Goal: Use online tool/utility: Utilize a website feature to perform a specific function

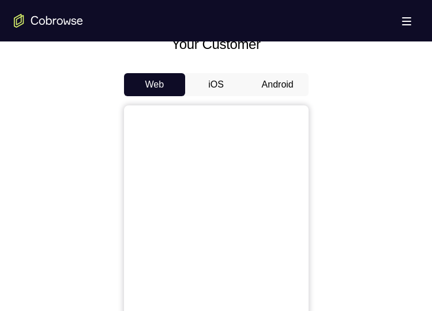
scroll to position [517, 0]
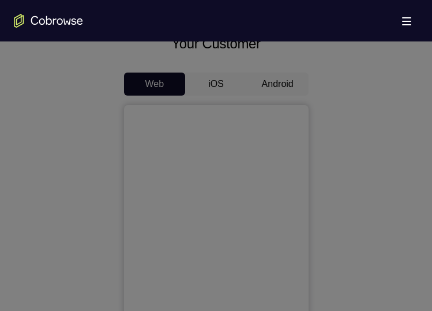
click at [271, 80] on icon at bounding box center [220, 59] width 440 height 503
click at [362, 98] on icon at bounding box center [220, 59] width 440 height 503
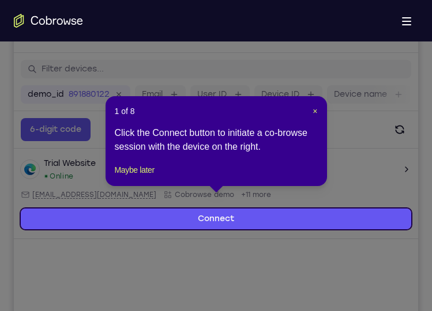
scroll to position [100, 0]
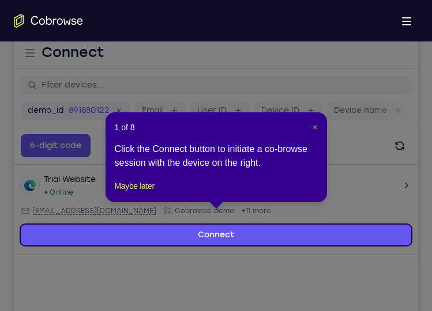
click at [312, 125] on span "×" at bounding box center [314, 127] width 5 height 9
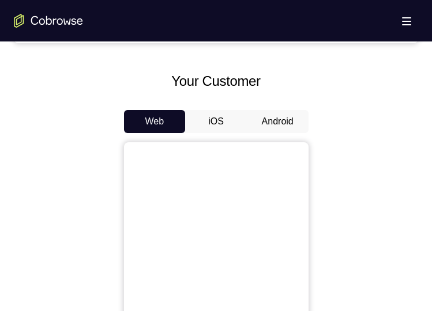
scroll to position [478, 0]
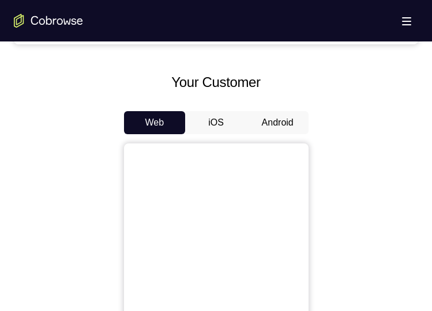
click at [296, 119] on button "Android" at bounding box center [278, 122] width 62 height 23
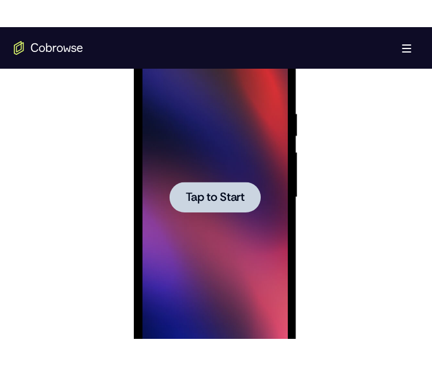
scroll to position [0, 0]
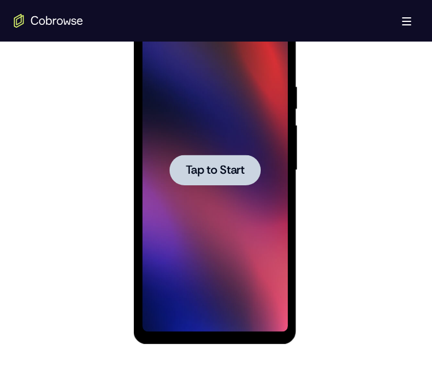
click at [193, 176] on span "Tap to Start" at bounding box center [215, 170] width 59 height 12
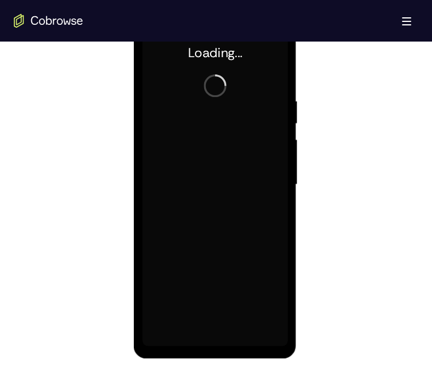
scroll to position [615, 0]
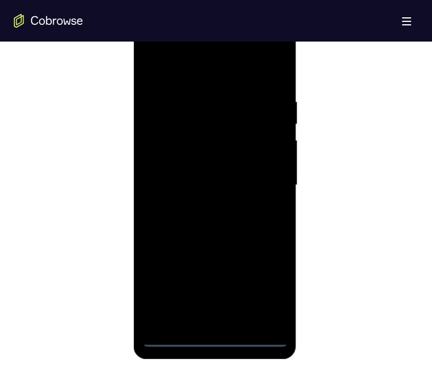
click at [223, 338] on div at bounding box center [214, 185] width 145 height 323
click at [270, 277] on div at bounding box center [214, 185] width 145 height 323
click at [265, 285] on div at bounding box center [214, 185] width 145 height 323
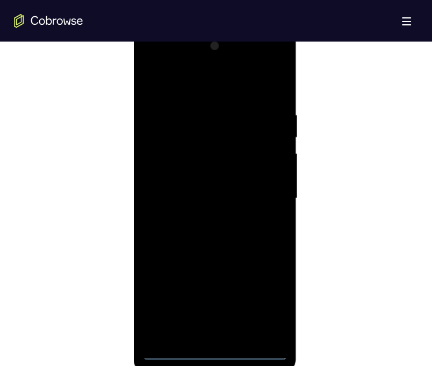
scroll to position [600, 0]
click at [224, 95] on div at bounding box center [214, 200] width 145 height 323
click at [265, 202] on div at bounding box center [214, 200] width 145 height 323
click at [195, 222] on div at bounding box center [214, 200] width 145 height 323
click at [210, 187] on div at bounding box center [214, 200] width 145 height 323
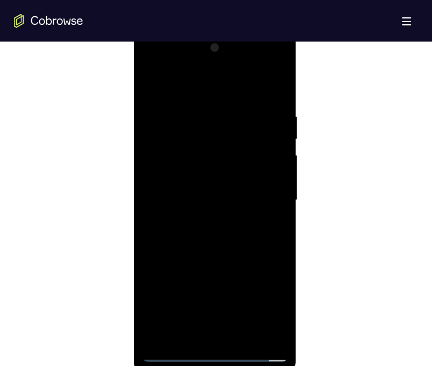
click at [242, 181] on div at bounding box center [214, 200] width 145 height 323
click at [258, 201] on div at bounding box center [214, 200] width 145 height 323
click at [261, 239] on div at bounding box center [214, 200] width 145 height 323
click at [261, 235] on div at bounding box center [214, 200] width 145 height 323
click at [273, 219] on div at bounding box center [214, 200] width 145 height 323
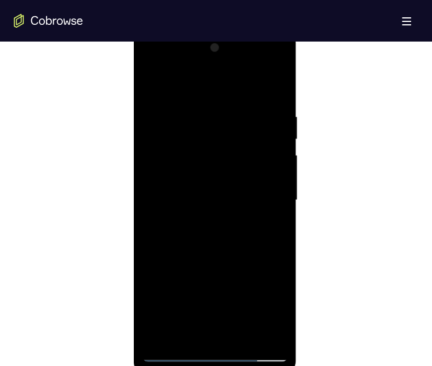
click at [273, 217] on div at bounding box center [214, 200] width 145 height 323
click at [243, 225] on div at bounding box center [214, 200] width 145 height 323
click at [276, 85] on div at bounding box center [214, 200] width 145 height 323
click at [244, 118] on div at bounding box center [214, 200] width 145 height 323
click at [214, 231] on div at bounding box center [214, 200] width 145 height 323
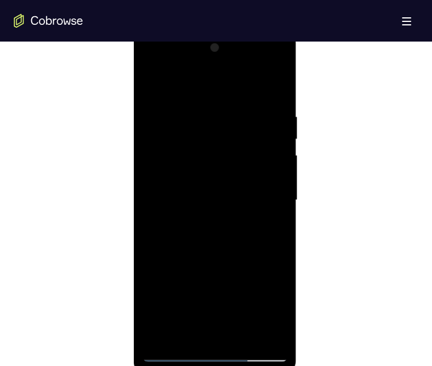
drag, startPoint x: 309, startPoint y: 236, endPoint x: 310, endPoint y: 204, distance: 32.3
click at [310, 204] on div at bounding box center [216, 198] width 404 height 355
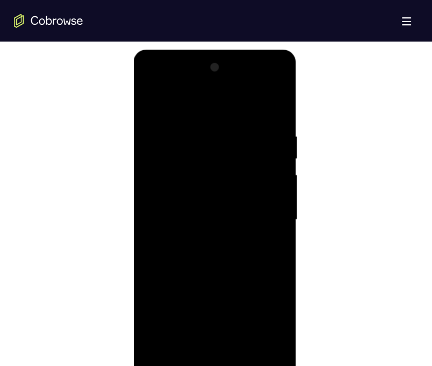
drag, startPoint x: 267, startPoint y: 194, endPoint x: 266, endPoint y: 170, distance: 24.2
click at [266, 170] on div at bounding box center [214, 219] width 145 height 323
click at [210, 247] on div at bounding box center [214, 219] width 145 height 323
click at [225, 212] on div at bounding box center [214, 219] width 145 height 323
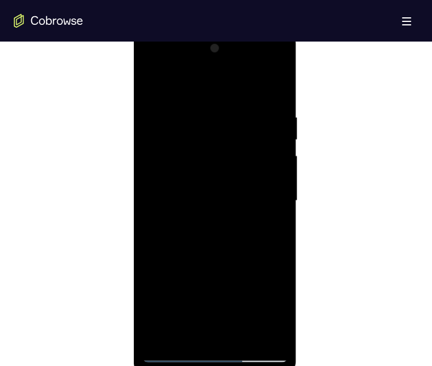
scroll to position [600, 0]
click at [262, 70] on div at bounding box center [214, 200] width 145 height 323
click at [164, 67] on div at bounding box center [214, 200] width 145 height 323
click at [169, 164] on div at bounding box center [214, 200] width 145 height 323
click at [263, 67] on div at bounding box center [214, 200] width 145 height 323
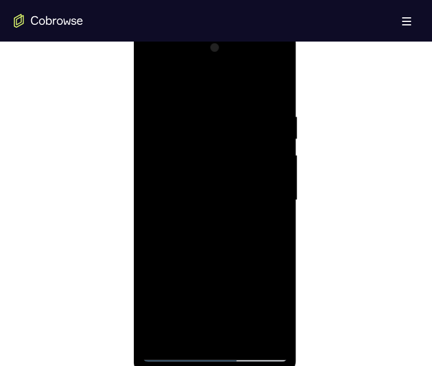
click at [213, 86] on div at bounding box center [214, 200] width 145 height 323
click at [247, 341] on div at bounding box center [214, 200] width 145 height 323
drag, startPoint x: 207, startPoint y: 229, endPoint x: 269, endPoint y: 93, distance: 148.9
click at [269, 93] on div at bounding box center [214, 200] width 145 height 323
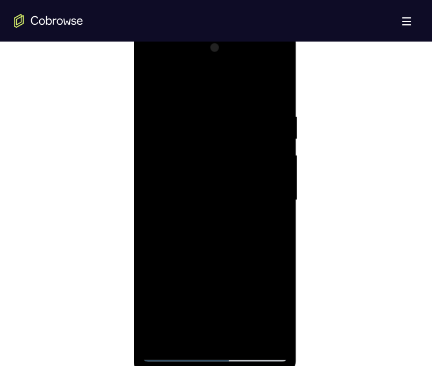
drag, startPoint x: 185, startPoint y: 257, endPoint x: 205, endPoint y: 208, distance: 53.5
click at [205, 208] on div at bounding box center [214, 200] width 145 height 323
drag, startPoint x: 219, startPoint y: 266, endPoint x: 227, endPoint y: 221, distance: 45.7
click at [227, 221] on div at bounding box center [214, 200] width 145 height 323
click at [245, 150] on div at bounding box center [214, 200] width 145 height 323
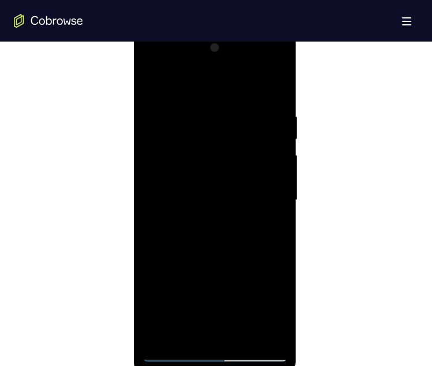
drag, startPoint x: 245, startPoint y: 150, endPoint x: 181, endPoint y: 145, distance: 64.2
click at [181, 145] on div at bounding box center [214, 200] width 145 height 323
drag, startPoint x: 258, startPoint y: 167, endPoint x: 174, endPoint y: 152, distance: 85.4
click at [174, 152] on div at bounding box center [214, 200] width 145 height 323
drag, startPoint x: 236, startPoint y: 159, endPoint x: 137, endPoint y: 160, distance: 99.7
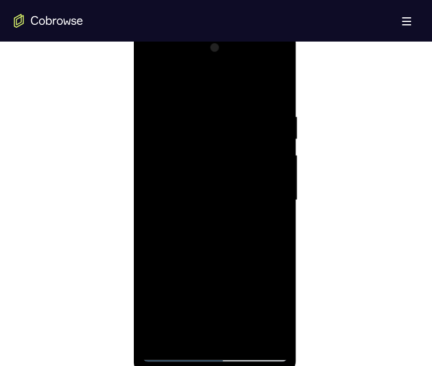
click at [137, 160] on div at bounding box center [215, 202] width 163 height 344
drag, startPoint x: 241, startPoint y: 153, endPoint x: 160, endPoint y: 147, distance: 81.0
click at [160, 147] on div at bounding box center [214, 200] width 145 height 323
click at [152, 82] on div at bounding box center [214, 200] width 145 height 323
drag, startPoint x: 214, startPoint y: 248, endPoint x: 220, endPoint y: 195, distance: 52.7
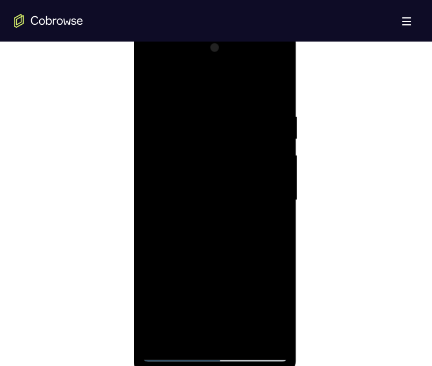
click at [220, 195] on div at bounding box center [214, 200] width 145 height 323
drag, startPoint x: 246, startPoint y: 268, endPoint x: 244, endPoint y: 184, distance: 84.2
click at [244, 184] on div at bounding box center [214, 200] width 145 height 323
drag, startPoint x: 257, startPoint y: 253, endPoint x: 258, endPoint y: 217, distance: 36.3
click at [258, 217] on div at bounding box center [214, 200] width 145 height 323
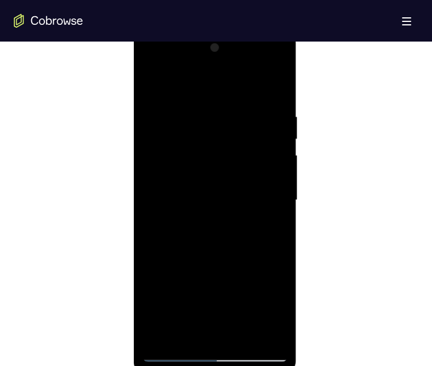
drag, startPoint x: 259, startPoint y: 229, endPoint x: 261, endPoint y: 190, distance: 39.3
click at [261, 190] on div at bounding box center [214, 200] width 145 height 323
click at [253, 205] on div at bounding box center [214, 200] width 145 height 323
click at [270, 109] on div at bounding box center [214, 200] width 145 height 323
click at [250, 150] on div at bounding box center [214, 200] width 145 height 323
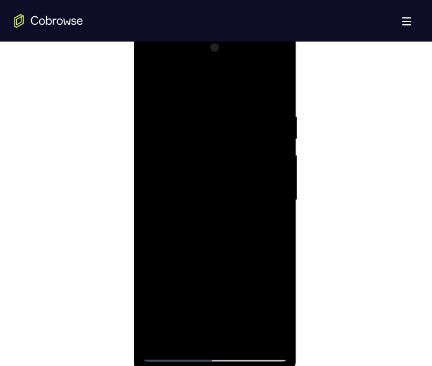
click at [153, 81] on div at bounding box center [214, 200] width 145 height 323
click at [153, 84] on div at bounding box center [214, 200] width 145 height 323
drag, startPoint x: 226, startPoint y: 236, endPoint x: 225, endPoint y: 116, distance: 119.9
click at [225, 116] on div at bounding box center [214, 200] width 145 height 323
drag, startPoint x: 228, startPoint y: 257, endPoint x: 224, endPoint y: 132, distance: 125.2
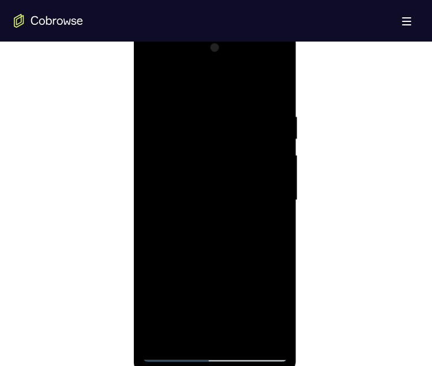
click at [224, 132] on div at bounding box center [214, 200] width 145 height 323
drag, startPoint x: 232, startPoint y: 236, endPoint x: 231, endPoint y: 110, distance: 126.3
click at [231, 110] on div at bounding box center [214, 200] width 145 height 323
drag, startPoint x: 242, startPoint y: 257, endPoint x: 242, endPoint y: 133, distance: 124.0
click at [242, 133] on div at bounding box center [214, 200] width 145 height 323
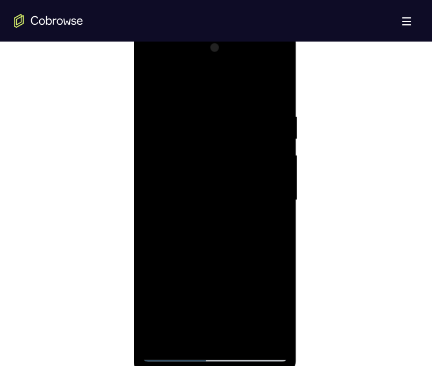
drag, startPoint x: 251, startPoint y: 262, endPoint x: 257, endPoint y: 140, distance: 122.3
click at [257, 140] on div at bounding box center [214, 200] width 145 height 323
drag, startPoint x: 241, startPoint y: 278, endPoint x: 240, endPoint y: 188, distance: 90.5
click at [240, 188] on div at bounding box center [214, 200] width 145 height 323
drag, startPoint x: 243, startPoint y: 257, endPoint x: 236, endPoint y: 140, distance: 116.7
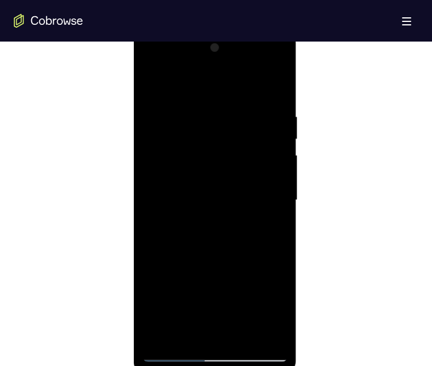
click at [236, 140] on div at bounding box center [214, 200] width 145 height 323
drag, startPoint x: 228, startPoint y: 276, endPoint x: 234, endPoint y: 125, distance: 151.2
click at [234, 125] on div at bounding box center [214, 200] width 145 height 323
drag, startPoint x: 244, startPoint y: 277, endPoint x: 250, endPoint y: 156, distance: 120.6
click at [250, 156] on div at bounding box center [214, 200] width 145 height 323
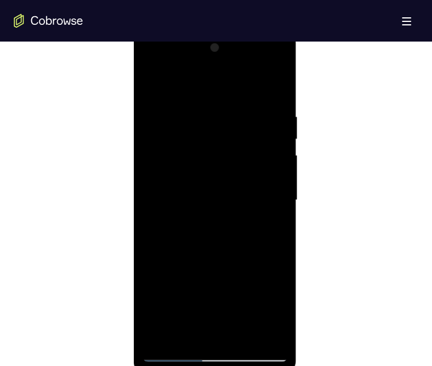
drag, startPoint x: 240, startPoint y: 277, endPoint x: 251, endPoint y: 122, distance: 155.4
click at [251, 122] on div at bounding box center [214, 200] width 145 height 323
drag, startPoint x: 248, startPoint y: 248, endPoint x: 253, endPoint y: 129, distance: 119.5
click at [253, 129] on div at bounding box center [214, 200] width 145 height 323
drag, startPoint x: 248, startPoint y: 274, endPoint x: 256, endPoint y: 226, distance: 49.0
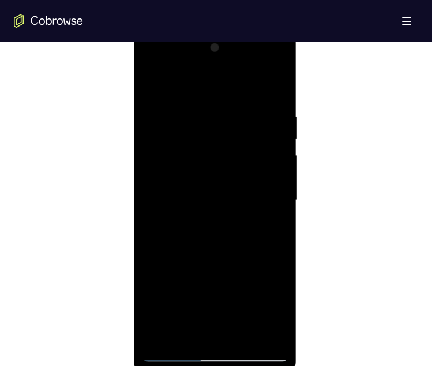
click at [256, 226] on div at bounding box center [214, 200] width 145 height 323
drag, startPoint x: 248, startPoint y: 295, endPoint x: 261, endPoint y: 131, distance: 164.2
click at [261, 131] on div at bounding box center [214, 200] width 145 height 323
drag, startPoint x: 244, startPoint y: 261, endPoint x: 238, endPoint y: 157, distance: 103.9
click at [238, 157] on div at bounding box center [214, 200] width 145 height 323
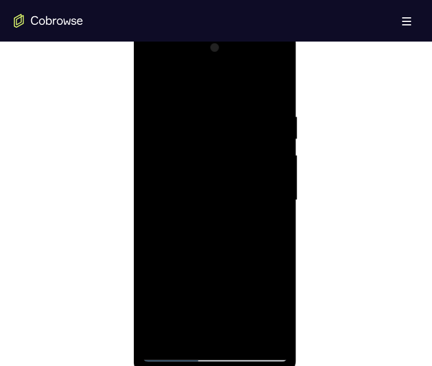
drag, startPoint x: 242, startPoint y: 273, endPoint x: 246, endPoint y: 168, distance: 105.0
click at [246, 168] on div at bounding box center [214, 200] width 145 height 323
drag, startPoint x: 242, startPoint y: 289, endPoint x: 243, endPoint y: 135, distance: 154.0
click at [243, 135] on div at bounding box center [214, 200] width 145 height 323
drag, startPoint x: 246, startPoint y: 266, endPoint x: 250, endPoint y: 242, distance: 24.0
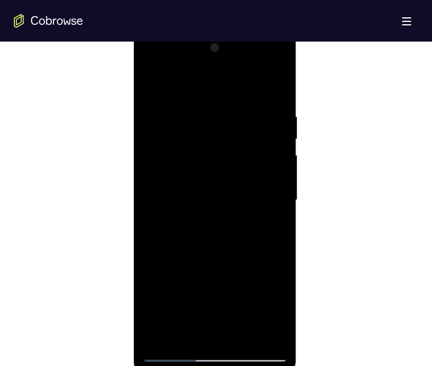
click at [250, 242] on div at bounding box center [214, 200] width 145 height 323
drag, startPoint x: 261, startPoint y: 272, endPoint x: 246, endPoint y: 111, distance: 161.6
click at [246, 111] on div at bounding box center [214, 200] width 145 height 323
drag, startPoint x: 251, startPoint y: 270, endPoint x: 243, endPoint y: 146, distance: 123.6
click at [243, 146] on div at bounding box center [214, 200] width 145 height 323
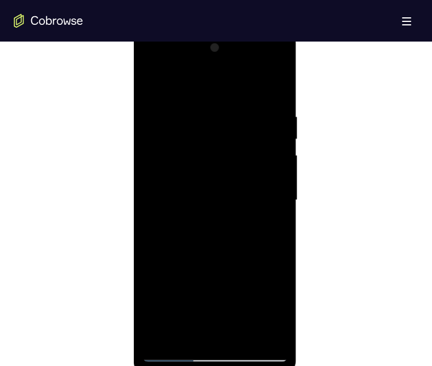
drag, startPoint x: 259, startPoint y: 220, endPoint x: 260, endPoint y: 185, distance: 34.6
click at [260, 185] on div at bounding box center [214, 200] width 145 height 323
drag, startPoint x: 260, startPoint y: 185, endPoint x: 170, endPoint y: 179, distance: 90.2
click at [170, 179] on div at bounding box center [214, 200] width 145 height 323
drag, startPoint x: 244, startPoint y: 190, endPoint x: 176, endPoint y: 185, distance: 67.6
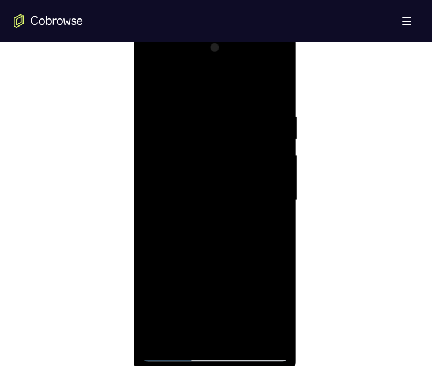
click at [176, 185] on div at bounding box center [214, 200] width 145 height 323
click at [261, 65] on div at bounding box center [214, 200] width 145 height 323
click at [235, 110] on div at bounding box center [214, 200] width 145 height 323
click at [275, 214] on div at bounding box center [214, 200] width 145 height 323
click at [278, 210] on div at bounding box center [214, 200] width 145 height 323
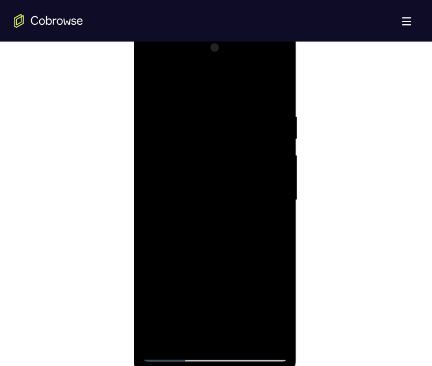
drag, startPoint x: 205, startPoint y: 156, endPoint x: 209, endPoint y: 95, distance: 61.8
click at [209, 95] on div at bounding box center [214, 200] width 145 height 323
click at [214, 100] on div at bounding box center [214, 200] width 145 height 323
drag, startPoint x: 214, startPoint y: 217, endPoint x: 209, endPoint y: 283, distance: 65.9
click at [209, 283] on div at bounding box center [214, 200] width 145 height 323
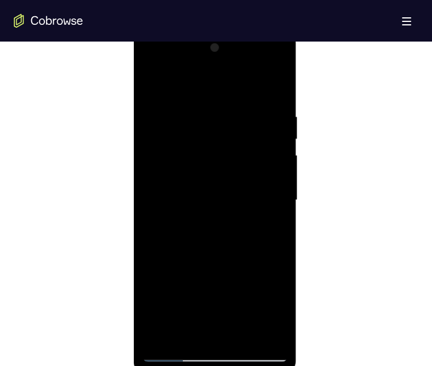
drag, startPoint x: 225, startPoint y: 172, endPoint x: 226, endPoint y: 257, distance: 84.8
click at [226, 257] on div at bounding box center [214, 200] width 145 height 323
drag, startPoint x: 231, startPoint y: 210, endPoint x: 235, endPoint y: 127, distance: 82.6
click at [235, 127] on div at bounding box center [214, 200] width 145 height 323
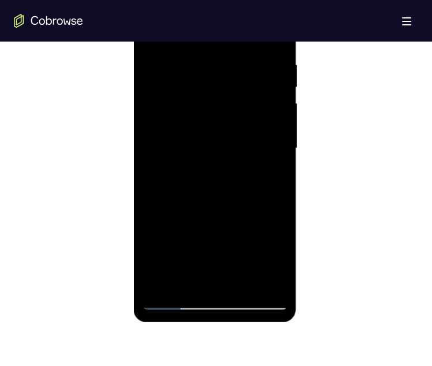
scroll to position [657, 0]
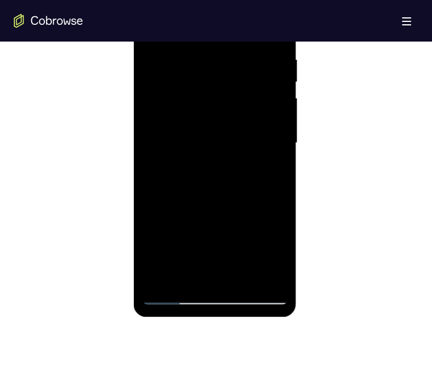
click at [269, 280] on div at bounding box center [214, 143] width 145 height 323
drag, startPoint x: 240, startPoint y: 137, endPoint x: 236, endPoint y: 242, distance: 105.0
click at [236, 242] on div at bounding box center [214, 143] width 145 height 323
click at [248, 65] on div at bounding box center [214, 143] width 145 height 323
click at [160, 278] on div at bounding box center [214, 143] width 145 height 323
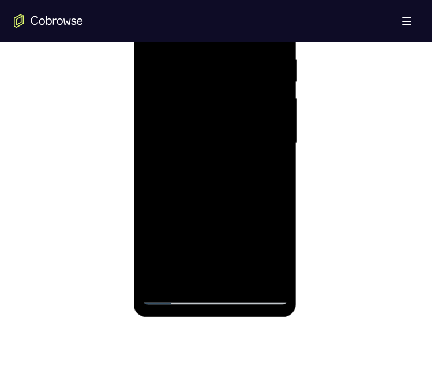
drag, startPoint x: 207, startPoint y: 239, endPoint x: 205, endPoint y: 91, distance: 148.2
click at [205, 91] on div at bounding box center [214, 143] width 145 height 323
drag, startPoint x: 216, startPoint y: 227, endPoint x: 224, endPoint y: 112, distance: 114.5
click at [224, 112] on div at bounding box center [214, 143] width 145 height 323
drag, startPoint x: 246, startPoint y: 125, endPoint x: 248, endPoint y: 261, distance: 136.7
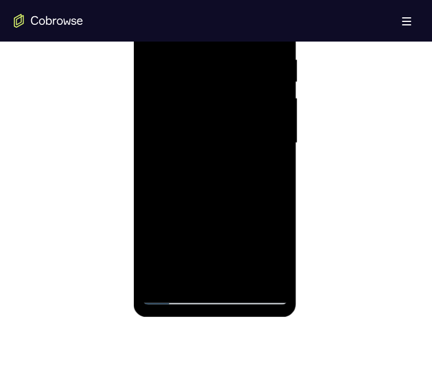
click at [248, 261] on div at bounding box center [214, 143] width 145 height 323
drag, startPoint x: 247, startPoint y: 117, endPoint x: 248, endPoint y: 239, distance: 121.7
click at [248, 239] on div at bounding box center [214, 143] width 145 height 323
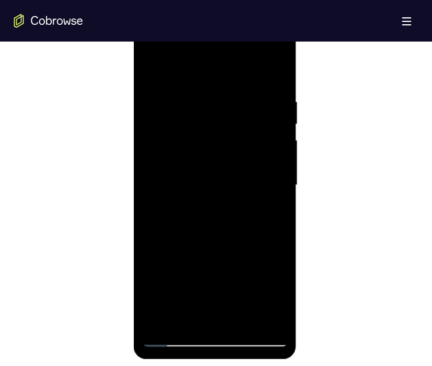
scroll to position [612, 0]
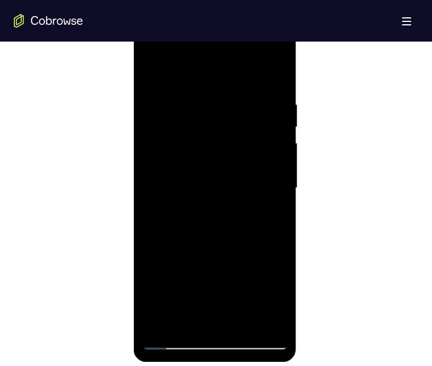
click at [264, 52] on div at bounding box center [214, 188] width 145 height 323
click at [174, 55] on div at bounding box center [214, 188] width 145 height 323
click at [199, 155] on div at bounding box center [214, 188] width 145 height 323
click at [223, 187] on div at bounding box center [214, 188] width 145 height 323
click at [250, 180] on div at bounding box center [214, 188] width 145 height 323
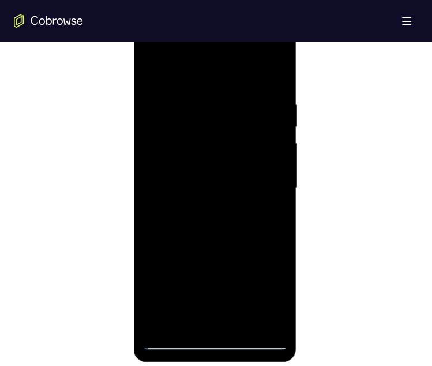
click at [267, 195] on div at bounding box center [214, 188] width 145 height 323
click at [245, 216] on div at bounding box center [214, 188] width 145 height 323
click at [229, 155] on div at bounding box center [214, 188] width 145 height 323
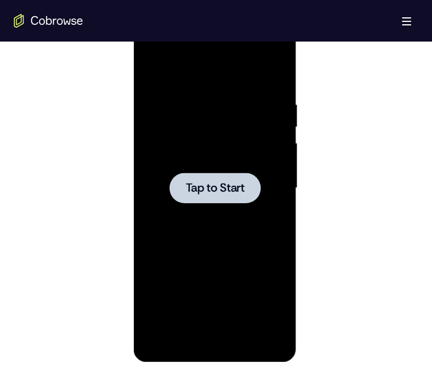
click at [264, 152] on div at bounding box center [214, 188] width 145 height 323
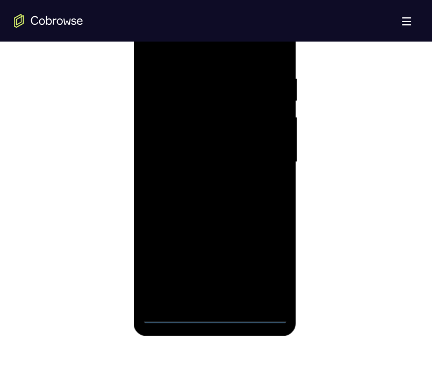
scroll to position [639, 0]
click at [173, 312] on div at bounding box center [214, 161] width 145 height 323
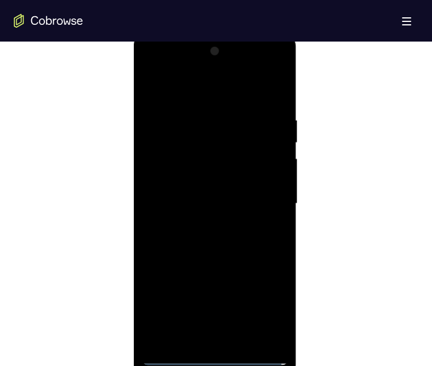
scroll to position [596, 0]
click at [216, 352] on div at bounding box center [214, 204] width 145 height 323
click at [209, 357] on div at bounding box center [214, 204] width 145 height 323
click at [214, 355] on div at bounding box center [214, 204] width 145 height 323
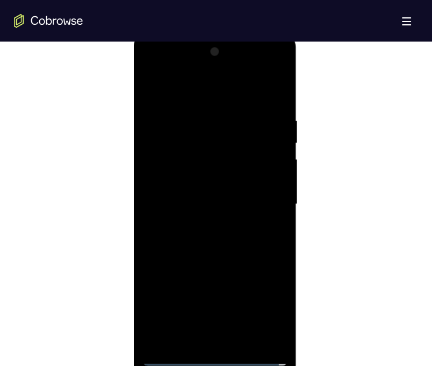
click at [214, 355] on div at bounding box center [214, 204] width 145 height 323
click at [268, 306] on div at bounding box center [214, 204] width 145 height 323
click at [216, 88] on div at bounding box center [214, 204] width 145 height 323
click at [171, 166] on div at bounding box center [214, 204] width 145 height 323
click at [218, 202] on div at bounding box center [214, 204] width 145 height 323
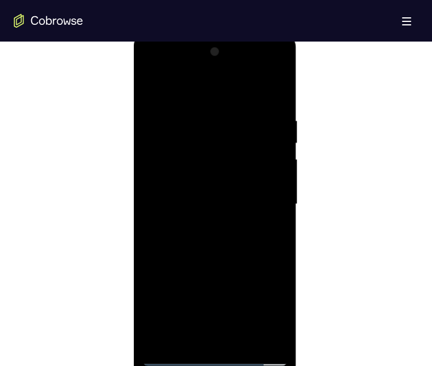
click at [239, 193] on div at bounding box center [214, 204] width 145 height 323
click at [160, 173] on div at bounding box center [214, 204] width 145 height 323
click at [260, 214] on div at bounding box center [214, 204] width 145 height 323
click at [268, 92] on div at bounding box center [214, 204] width 145 height 323
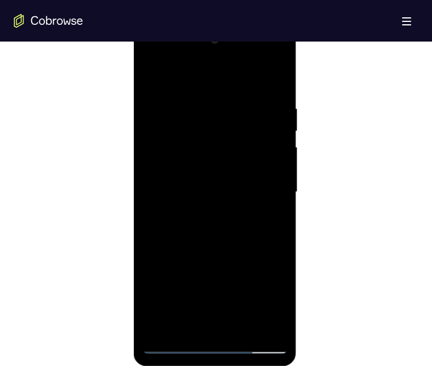
scroll to position [609, 0]
click at [243, 242] on div at bounding box center [214, 190] width 145 height 323
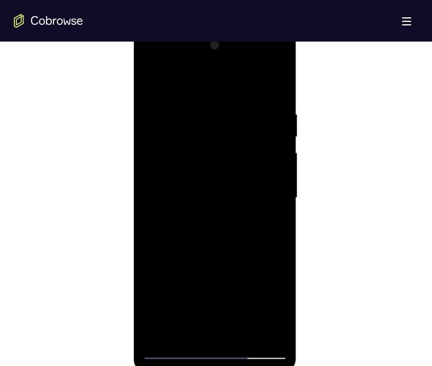
click at [236, 325] on div at bounding box center [214, 197] width 145 height 323
click at [225, 180] on div at bounding box center [214, 197] width 145 height 323
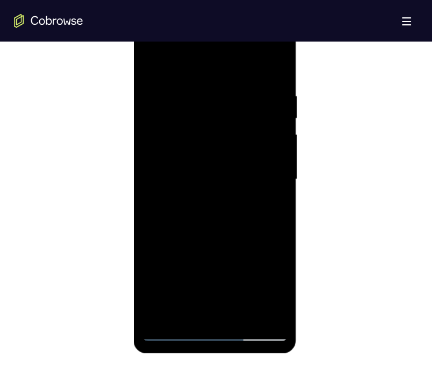
scroll to position [622, 0]
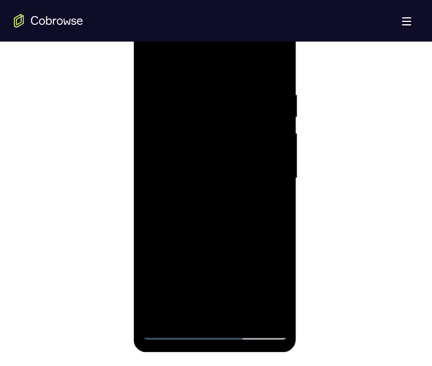
click at [150, 185] on div at bounding box center [214, 178] width 145 height 323
click at [148, 69] on div at bounding box center [214, 178] width 145 height 323
click at [176, 76] on div at bounding box center [214, 178] width 145 height 323
click at [193, 130] on div at bounding box center [214, 178] width 145 height 323
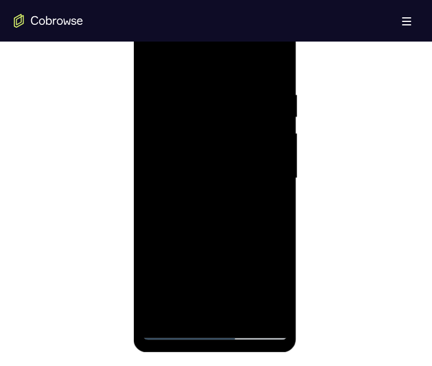
click at [274, 78] on div at bounding box center [214, 178] width 145 height 323
drag, startPoint x: 255, startPoint y: 210, endPoint x: 256, endPoint y: 138, distance: 72.1
click at [256, 138] on div at bounding box center [214, 178] width 145 height 323
drag, startPoint x: 272, startPoint y: 269, endPoint x: 272, endPoint y: 207, distance: 62.3
click at [272, 207] on div at bounding box center [214, 178] width 145 height 323
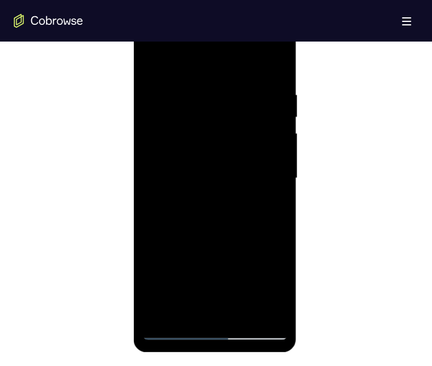
drag, startPoint x: 267, startPoint y: 261, endPoint x: 277, endPoint y: 204, distance: 58.6
click at [277, 204] on div at bounding box center [214, 178] width 145 height 323
drag, startPoint x: 268, startPoint y: 269, endPoint x: 274, endPoint y: 206, distance: 63.2
click at [274, 206] on div at bounding box center [214, 178] width 145 height 323
drag, startPoint x: 272, startPoint y: 263, endPoint x: 276, endPoint y: 213, distance: 49.7
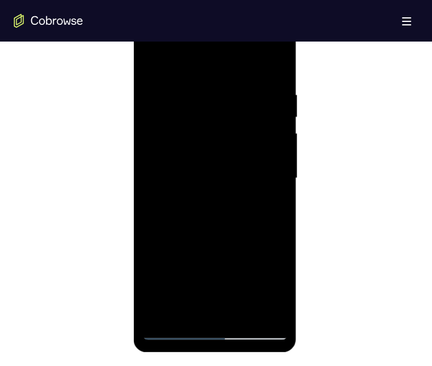
click at [276, 213] on div at bounding box center [214, 178] width 145 height 323
click at [254, 275] on div at bounding box center [214, 178] width 145 height 323
click at [281, 62] on div at bounding box center [214, 178] width 145 height 323
click at [246, 298] on div at bounding box center [214, 178] width 145 height 323
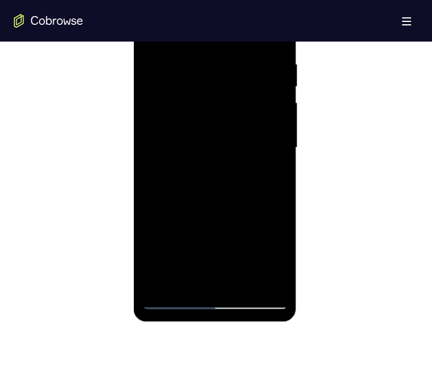
scroll to position [660, 0]
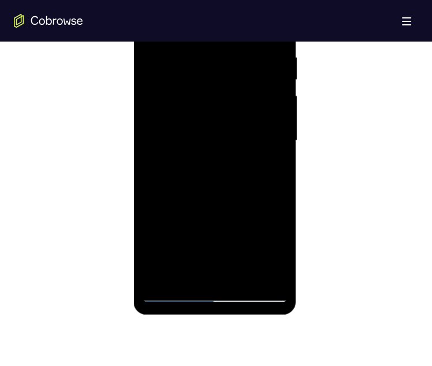
click at [183, 273] on div at bounding box center [214, 140] width 145 height 323
click at [188, 276] on div at bounding box center [214, 140] width 145 height 323
click at [156, 274] on div at bounding box center [214, 140] width 145 height 323
click at [222, 210] on div at bounding box center [214, 140] width 145 height 323
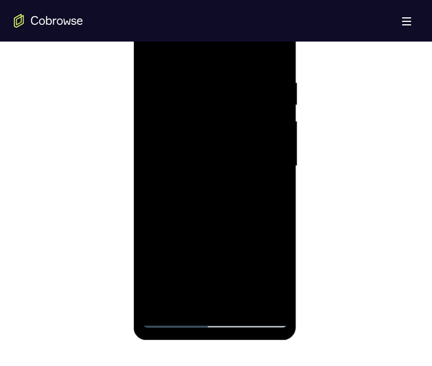
click at [281, 47] on div at bounding box center [214, 166] width 145 height 323
drag, startPoint x: 257, startPoint y: 163, endPoint x: 272, endPoint y: 110, distance: 55.1
click at [272, 110] on div at bounding box center [214, 166] width 145 height 323
drag, startPoint x: 272, startPoint y: 110, endPoint x: 258, endPoint y: 186, distance: 76.8
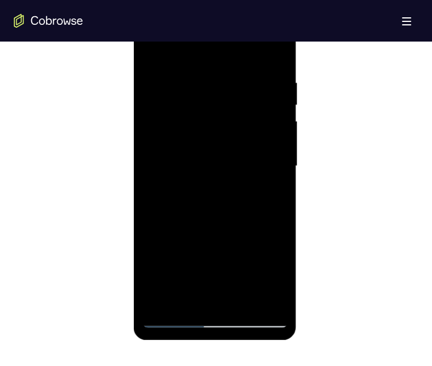
click at [258, 186] on div at bounding box center [214, 166] width 145 height 323
click at [254, 47] on div at bounding box center [214, 166] width 145 height 323
click at [176, 52] on div at bounding box center [214, 166] width 145 height 323
drag, startPoint x: 251, startPoint y: 195, endPoint x: 251, endPoint y: 152, distance: 43.2
click at [251, 152] on div at bounding box center [214, 166] width 145 height 323
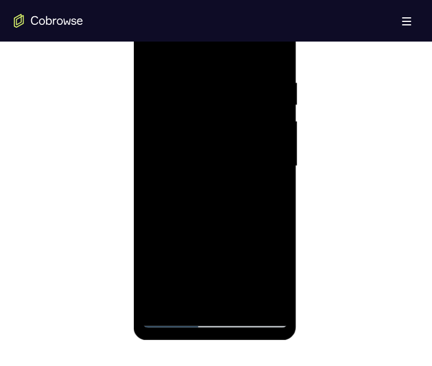
click at [259, 140] on div at bounding box center [214, 166] width 145 height 323
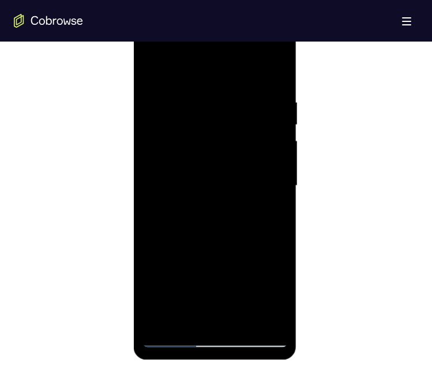
scroll to position [611, 0]
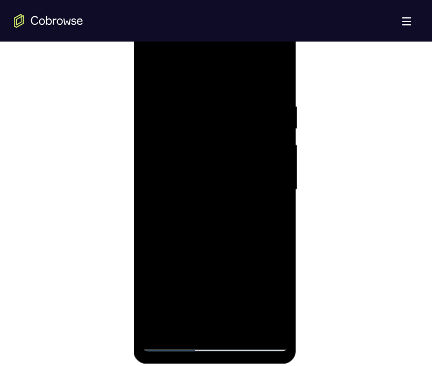
click at [284, 76] on div at bounding box center [214, 189] width 145 height 323
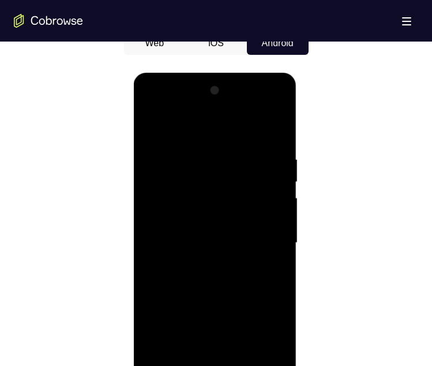
scroll to position [556, 0]
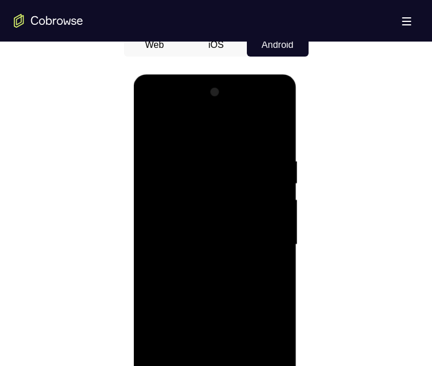
drag, startPoint x: 261, startPoint y: 175, endPoint x: 261, endPoint y: 264, distance: 88.8
click at [261, 264] on div at bounding box center [214, 244] width 145 height 323
click at [280, 130] on div at bounding box center [214, 244] width 145 height 323
drag, startPoint x: 205, startPoint y: 201, endPoint x: 286, endPoint y: 197, distance: 81.4
click at [286, 197] on div at bounding box center [214, 244] width 145 height 323
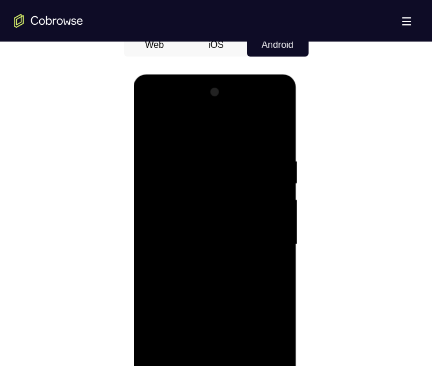
drag, startPoint x: 187, startPoint y: 206, endPoint x: 279, endPoint y: 207, distance: 91.7
click at [279, 207] on div at bounding box center [214, 244] width 145 height 323
drag, startPoint x: 180, startPoint y: 219, endPoint x: 261, endPoint y: 219, distance: 80.1
click at [261, 219] on div at bounding box center [214, 244] width 145 height 323
drag, startPoint x: 272, startPoint y: 280, endPoint x: 292, endPoint y: 114, distance: 167.8
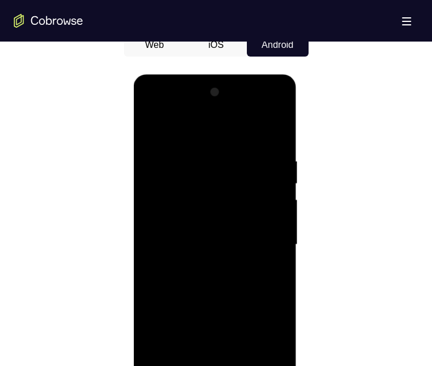
click at [292, 114] on div at bounding box center [215, 246] width 163 height 344
drag, startPoint x: 229, startPoint y: 258, endPoint x: 242, endPoint y: 167, distance: 92.6
click at [242, 167] on div at bounding box center [214, 244] width 145 height 323
drag, startPoint x: 198, startPoint y: 276, endPoint x: 219, endPoint y: 134, distance: 143.3
click at [219, 134] on div at bounding box center [214, 244] width 145 height 323
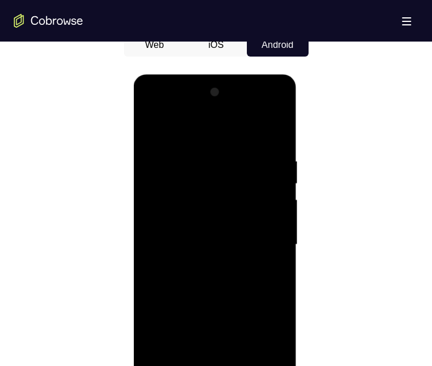
drag, startPoint x: 201, startPoint y: 261, endPoint x: 219, endPoint y: 123, distance: 139.5
click at [219, 123] on div at bounding box center [214, 244] width 145 height 323
drag, startPoint x: 234, startPoint y: 243, endPoint x: 254, endPoint y: 137, distance: 107.4
click at [254, 137] on div at bounding box center [214, 244] width 145 height 323
drag, startPoint x: 235, startPoint y: 221, endPoint x: 261, endPoint y: 145, distance: 80.8
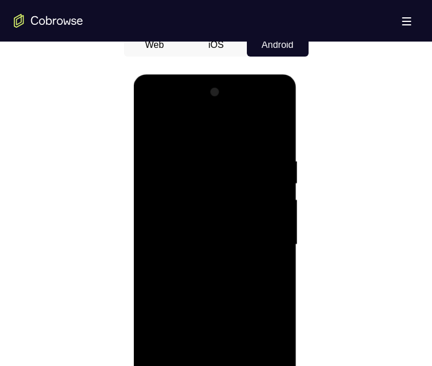
click at [261, 145] on div at bounding box center [214, 244] width 145 height 323
drag, startPoint x: 206, startPoint y: 246, endPoint x: 232, endPoint y: 142, distance: 106.8
click at [232, 142] on div at bounding box center [214, 244] width 145 height 323
drag, startPoint x: 205, startPoint y: 247, endPoint x: 216, endPoint y: 156, distance: 92.4
click at [216, 156] on div at bounding box center [214, 244] width 145 height 323
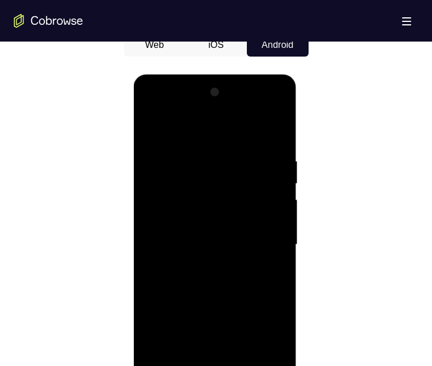
drag, startPoint x: 216, startPoint y: 257, endPoint x: 225, endPoint y: 193, distance: 65.2
click at [225, 193] on div at bounding box center [214, 244] width 145 height 323
drag, startPoint x: 210, startPoint y: 219, endPoint x: 246, endPoint y: 116, distance: 109.2
click at [246, 116] on div at bounding box center [214, 244] width 145 height 323
drag, startPoint x: 215, startPoint y: 235, endPoint x: 230, endPoint y: 167, distance: 70.2
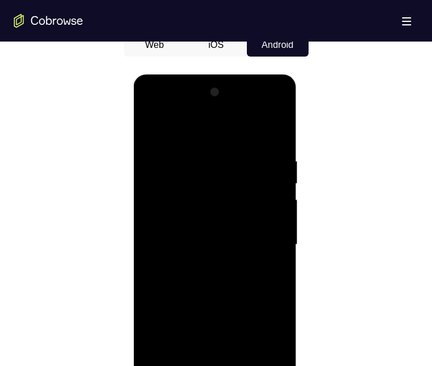
click at [230, 167] on div at bounding box center [214, 244] width 145 height 323
click at [321, 189] on div at bounding box center [216, 243] width 404 height 355
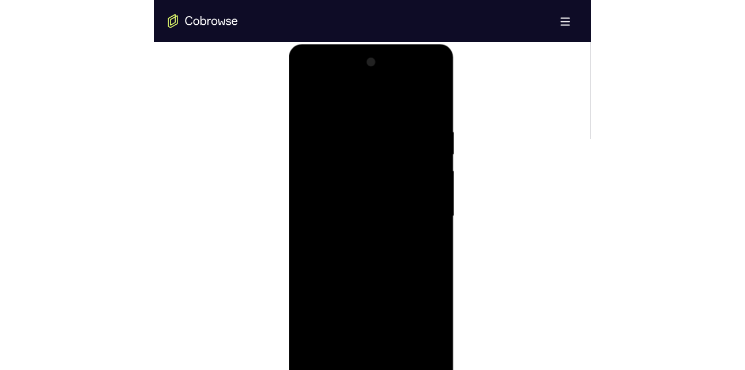
scroll to position [598, 0]
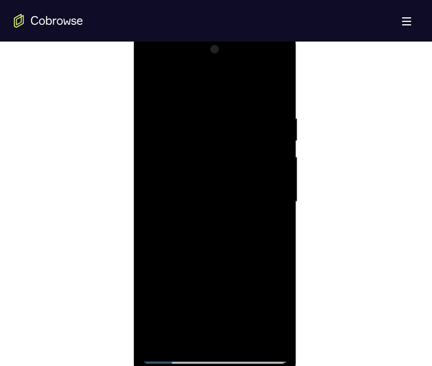
drag, startPoint x: 229, startPoint y: 263, endPoint x: 245, endPoint y: 205, distance: 59.9
click at [245, 205] on div at bounding box center [214, 201] width 145 height 323
drag, startPoint x: 245, startPoint y: 264, endPoint x: 269, endPoint y: 137, distance: 129.0
click at [269, 137] on div at bounding box center [214, 201] width 145 height 323
drag, startPoint x: 239, startPoint y: 243, endPoint x: 262, endPoint y: 116, distance: 129.5
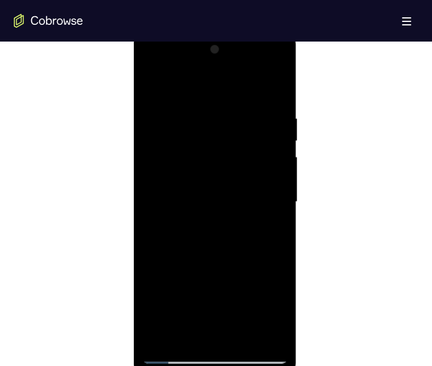
click at [262, 116] on div at bounding box center [214, 201] width 145 height 323
drag, startPoint x: 237, startPoint y: 250, endPoint x: 250, endPoint y: 186, distance: 64.7
click at [250, 186] on div at bounding box center [214, 201] width 145 height 323
drag, startPoint x: 228, startPoint y: 273, endPoint x: 247, endPoint y: 160, distance: 114.6
click at [247, 160] on div at bounding box center [214, 201] width 145 height 323
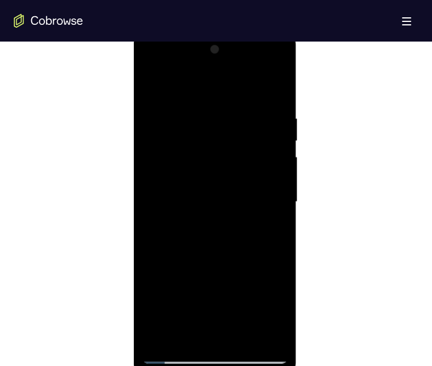
drag, startPoint x: 208, startPoint y: 236, endPoint x: 201, endPoint y: 299, distance: 63.8
click at [201, 299] on div at bounding box center [214, 201] width 145 height 323
drag, startPoint x: 200, startPoint y: 276, endPoint x: 221, endPoint y: 137, distance: 141.1
click at [221, 137] on div at bounding box center [214, 201] width 145 height 323
drag, startPoint x: 204, startPoint y: 254, endPoint x: 223, endPoint y: 114, distance: 141.9
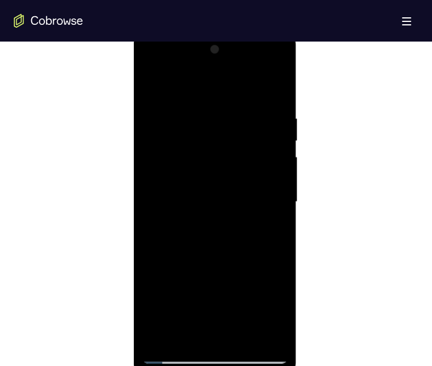
click at [223, 114] on div at bounding box center [214, 201] width 145 height 323
drag, startPoint x: 206, startPoint y: 256, endPoint x: 239, endPoint y: 128, distance: 132.1
click at [239, 128] on div at bounding box center [214, 201] width 145 height 323
drag, startPoint x: 193, startPoint y: 259, endPoint x: 235, endPoint y: 118, distance: 146.8
click at [235, 118] on div at bounding box center [214, 201] width 145 height 323
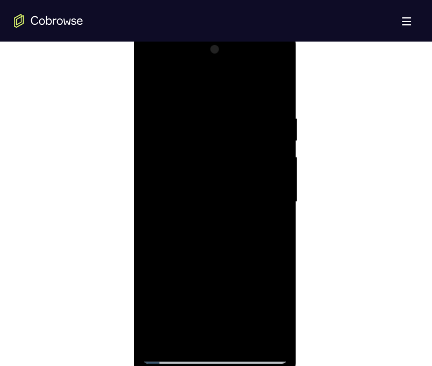
drag, startPoint x: 206, startPoint y: 261, endPoint x: 209, endPoint y: 140, distance: 121.1
click at [209, 140] on div at bounding box center [214, 201] width 145 height 323
drag, startPoint x: 188, startPoint y: 253, endPoint x: 223, endPoint y: 125, distance: 133.3
click at [223, 125] on div at bounding box center [214, 201] width 145 height 323
drag, startPoint x: 220, startPoint y: 256, endPoint x: 253, endPoint y: 106, distance: 153.5
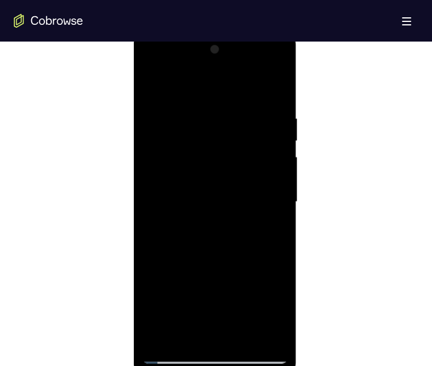
click at [253, 106] on div at bounding box center [214, 201] width 145 height 323
drag, startPoint x: 206, startPoint y: 233, endPoint x: 215, endPoint y: 190, distance: 43.5
click at [215, 190] on div at bounding box center [214, 201] width 145 height 323
drag, startPoint x: 197, startPoint y: 283, endPoint x: 228, endPoint y: 162, distance: 124.5
click at [228, 162] on div at bounding box center [214, 201] width 145 height 323
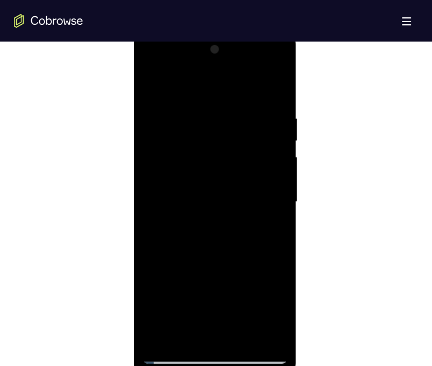
drag, startPoint x: 200, startPoint y: 212, endPoint x: 202, endPoint y: 262, distance: 50.8
click at [202, 262] on div at bounding box center [214, 201] width 145 height 323
click at [266, 175] on div at bounding box center [214, 201] width 145 height 323
drag, startPoint x: 217, startPoint y: 242, endPoint x: 245, endPoint y: 173, distance: 74.2
click at [245, 173] on div at bounding box center [214, 201] width 145 height 323
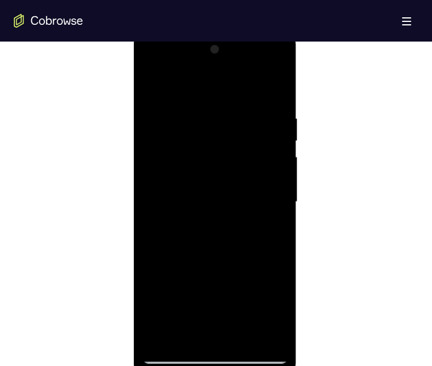
drag, startPoint x: 219, startPoint y: 276, endPoint x: 242, endPoint y: 205, distance: 74.6
click at [242, 205] on div at bounding box center [214, 201] width 145 height 323
drag, startPoint x: 207, startPoint y: 271, endPoint x: 239, endPoint y: 161, distance: 114.0
click at [239, 161] on div at bounding box center [214, 201] width 145 height 323
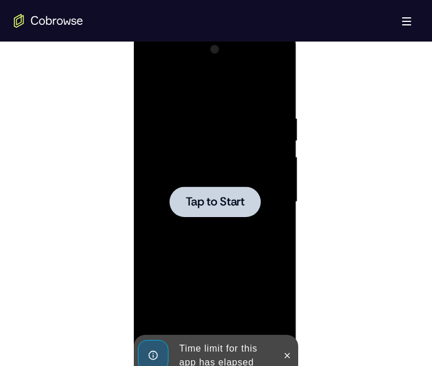
drag, startPoint x: 199, startPoint y: 289, endPoint x: 201, endPoint y: 280, distance: 9.9
click at [201, 32] on div "Tap to Start" at bounding box center [215, 32] width 163 height 0
